Goal: Manage account settings

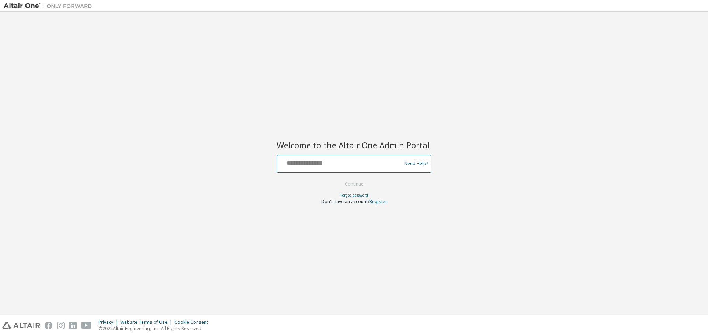
click at [347, 167] on input "text" at bounding box center [340, 162] width 120 height 11
type input "**********"
click at [347, 184] on button "Continue" at bounding box center [354, 183] width 34 height 11
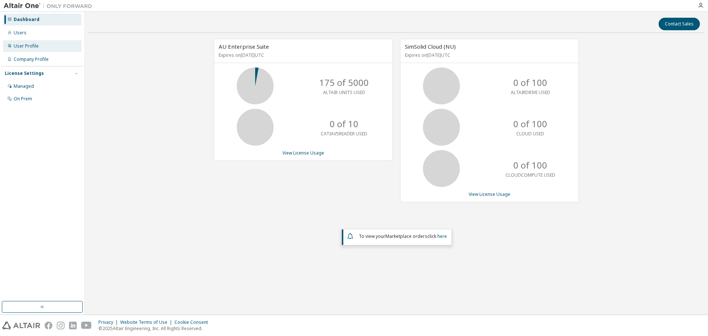
drag, startPoint x: 37, startPoint y: 48, endPoint x: 46, endPoint y: 46, distance: 9.4
click at [37, 48] on div "User Profile" at bounding box center [26, 46] width 25 height 6
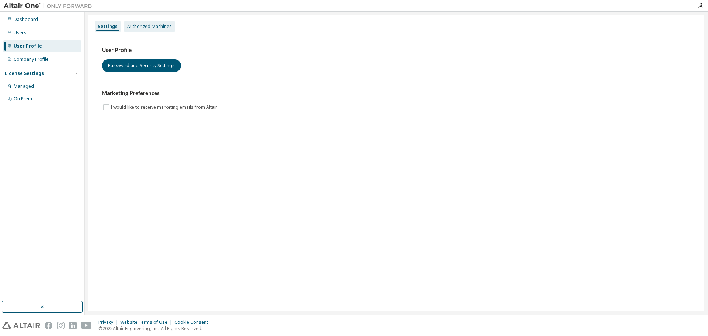
click at [151, 24] on div "Authorized Machines" at bounding box center [149, 27] width 45 height 6
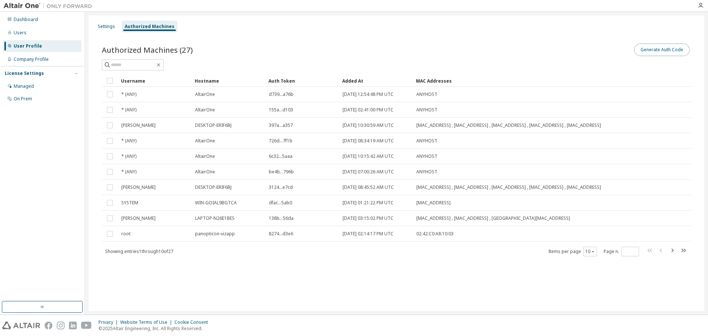
click at [651, 47] on button "Generate Auth Code" at bounding box center [661, 49] width 55 height 13
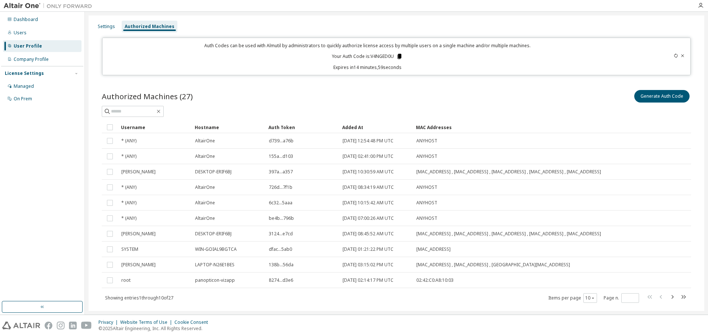
click at [398, 57] on icon at bounding box center [399, 56] width 4 height 5
